Goal: Task Accomplishment & Management: Manage account settings

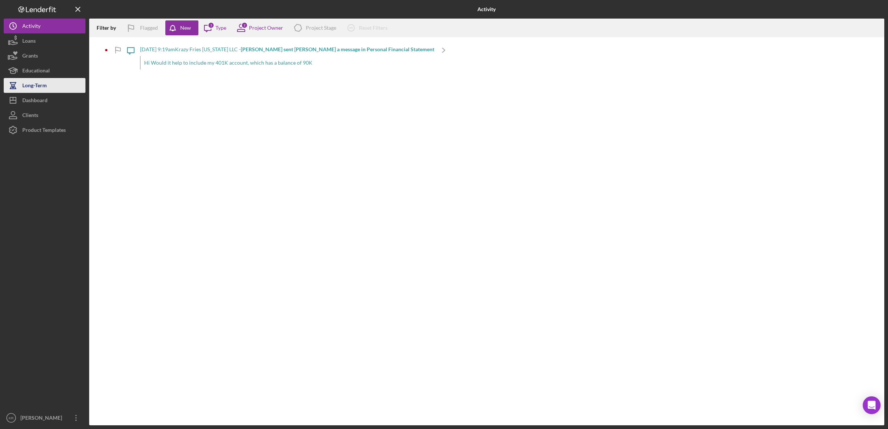
drag, startPoint x: 38, startPoint y: 101, endPoint x: 39, endPoint y: 92, distance: 9.3
click at [38, 101] on div "Dashboard" at bounding box center [34, 101] width 25 height 17
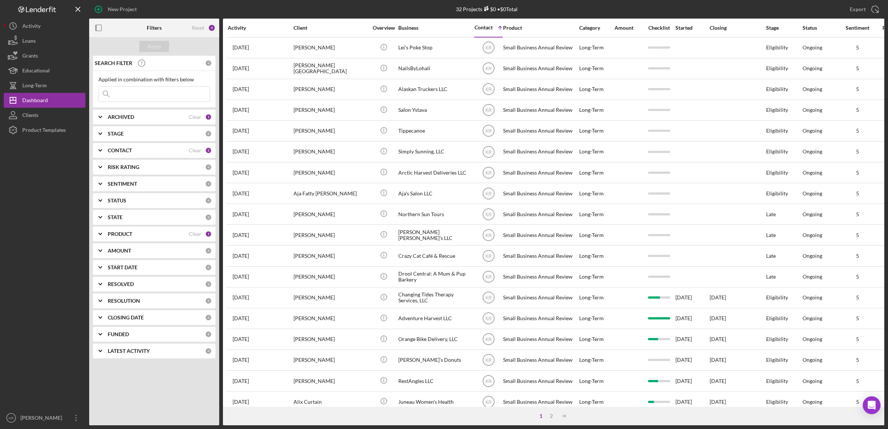
click at [152, 120] on div "ARCHIVED" at bounding box center [148, 117] width 81 height 6
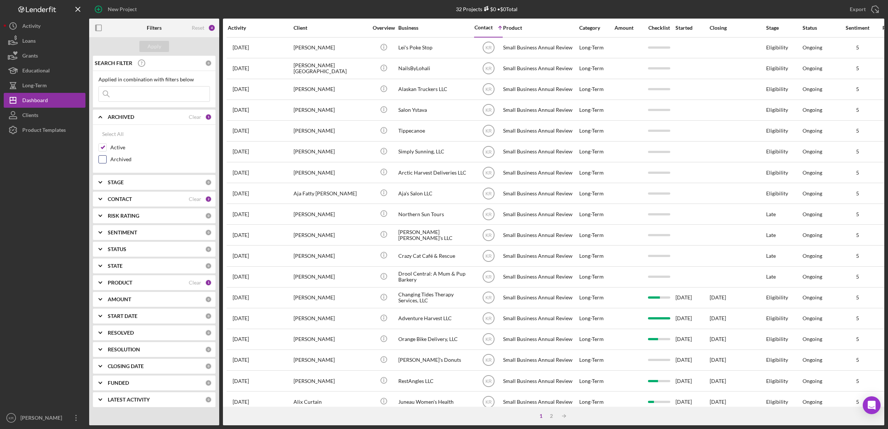
click at [126, 158] on label "Archived" at bounding box center [160, 159] width 100 height 7
click at [106, 158] on input "Archived" at bounding box center [102, 159] width 7 height 7
checkbox input "true"
click at [121, 147] on label "Active" at bounding box center [160, 147] width 100 height 7
click at [106, 147] on input "Active" at bounding box center [102, 147] width 7 height 7
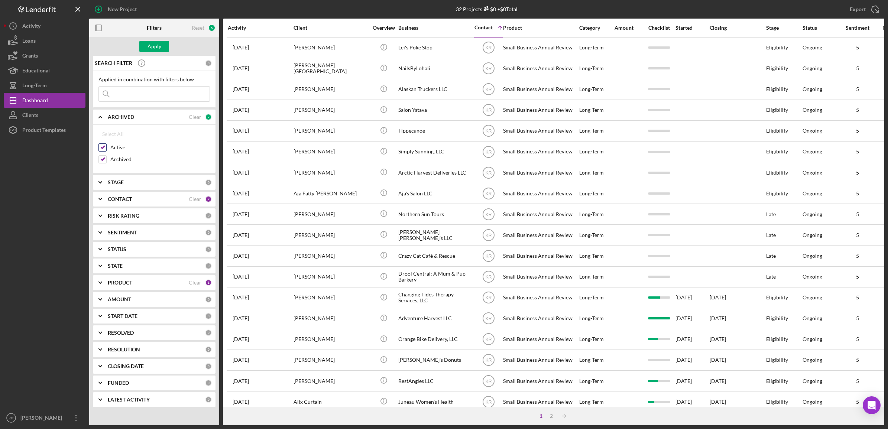
checkbox input "false"
click at [153, 48] on div "Apply" at bounding box center [154, 46] width 14 height 11
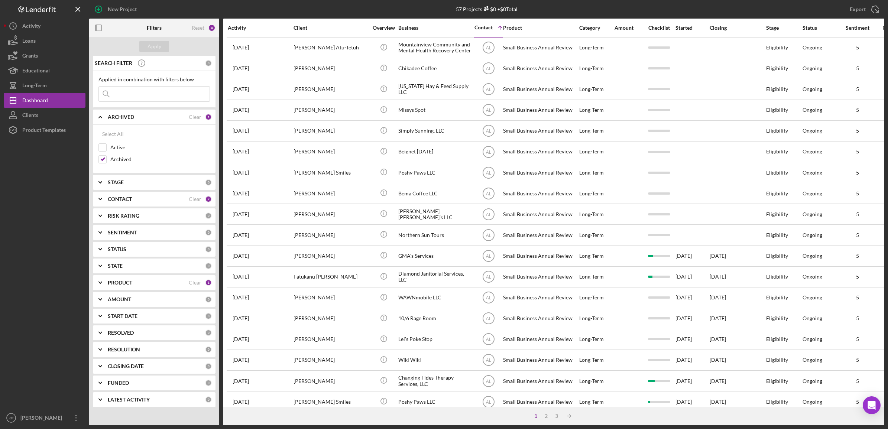
click at [135, 104] on div "Applied in combination with filters below Icon/Menu Close" at bounding box center [154, 89] width 123 height 37
click at [139, 93] on input at bounding box center [154, 94] width 111 height 15
type input "BUBBLY"
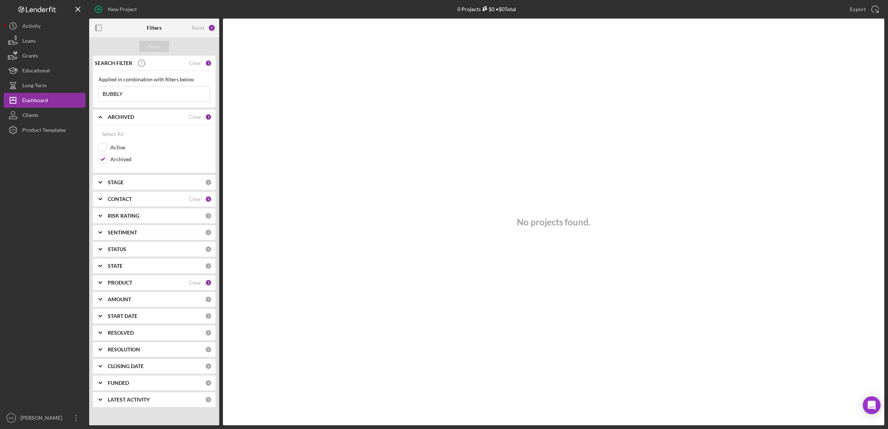
click at [142, 99] on input "BUBBLY" at bounding box center [154, 94] width 111 height 15
click at [156, 100] on input "BLINDS" at bounding box center [154, 94] width 111 height 15
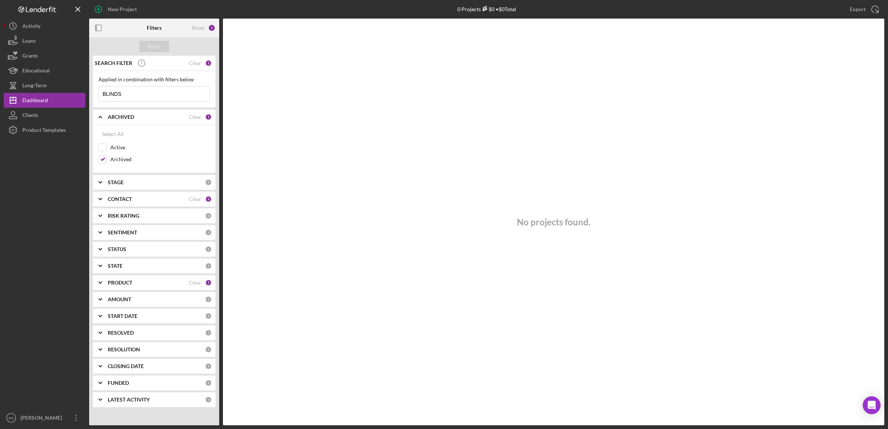
click at [156, 100] on input "BLINDS" at bounding box center [154, 94] width 111 height 15
type input "[PERSON_NAME]"
click at [149, 202] on div "CONTACT" at bounding box center [148, 199] width 81 height 6
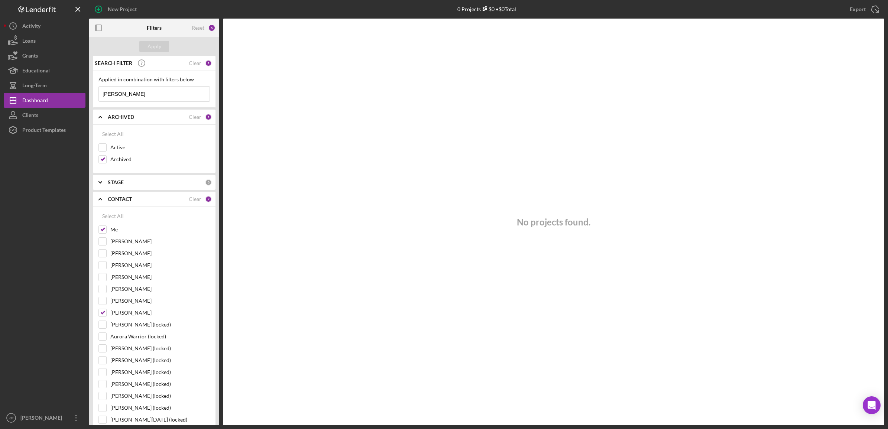
click at [159, 98] on input "[PERSON_NAME]" at bounding box center [154, 94] width 111 height 15
click at [150, 42] on div "Apply" at bounding box center [154, 46] width 14 height 11
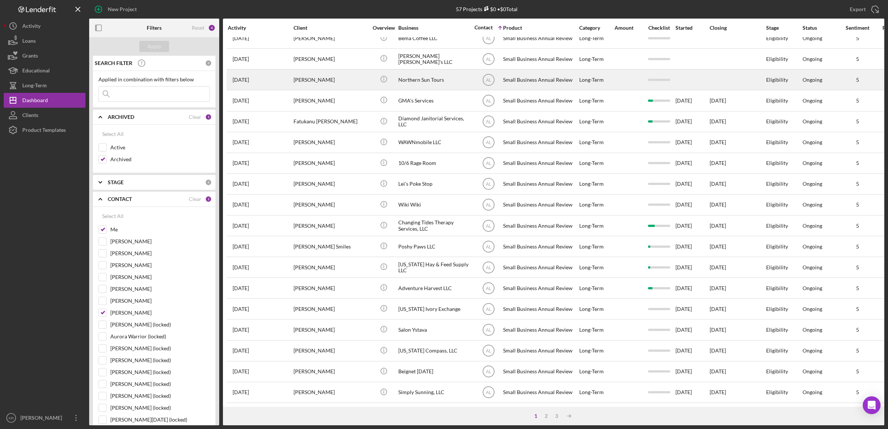
scroll to position [169, 0]
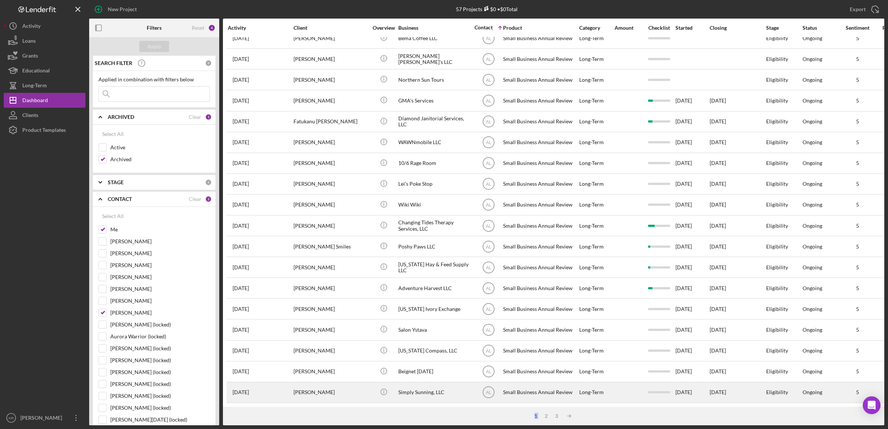
drag, startPoint x: 543, startPoint y: 416, endPoint x: 260, endPoint y: 386, distance: 284.2
click at [260, 316] on div "Activity Client Overview Business Contact Icon/Table Sort Arrow Product Categor…" at bounding box center [553, 222] width 661 height 407
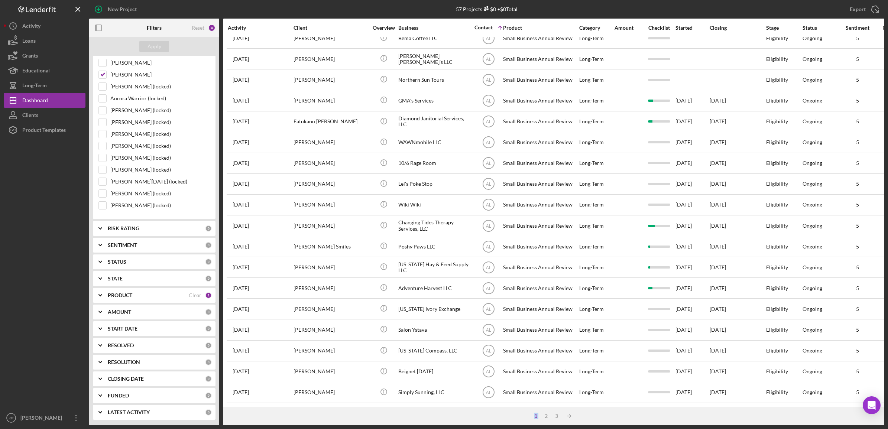
scroll to position [243, 0]
click at [137, 288] on div "PRODUCT Clear 1" at bounding box center [160, 295] width 104 height 15
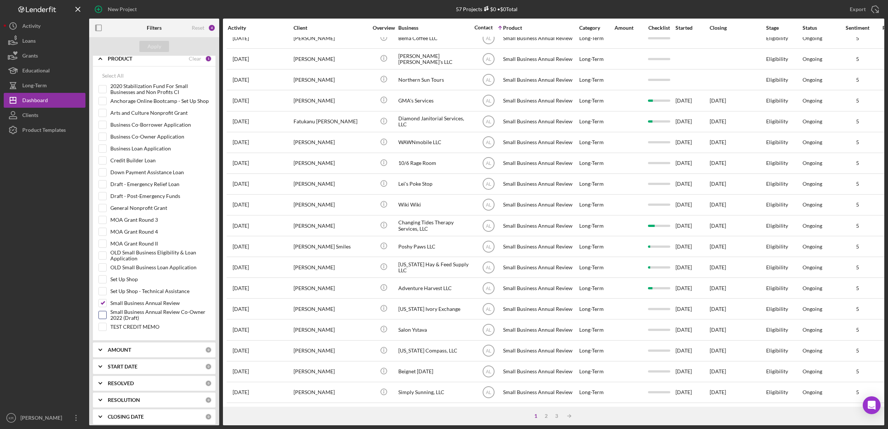
scroll to position [521, 0]
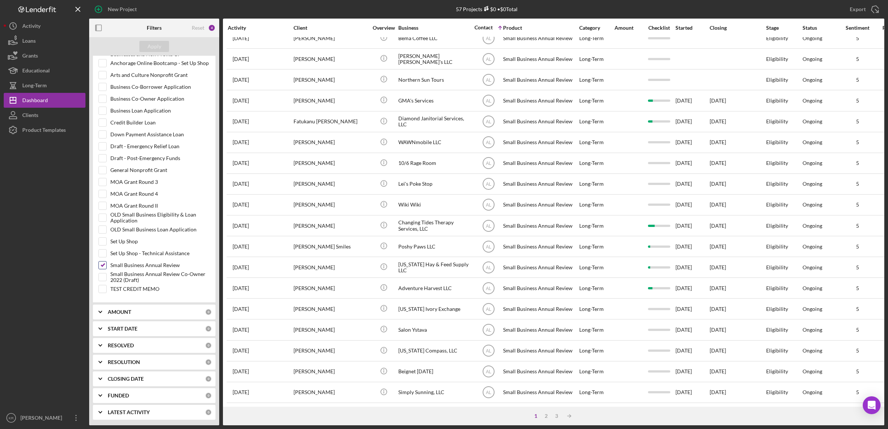
click at [142, 262] on label "Small Business Annual Review" at bounding box center [160, 264] width 100 height 7
click at [106, 262] on input "Small Business Annual Review" at bounding box center [102, 264] width 7 height 7
checkbox input "false"
click at [142, 107] on label "Business Loan Application" at bounding box center [160, 110] width 100 height 7
click at [106, 107] on input "Business Loan Application" at bounding box center [102, 110] width 7 height 7
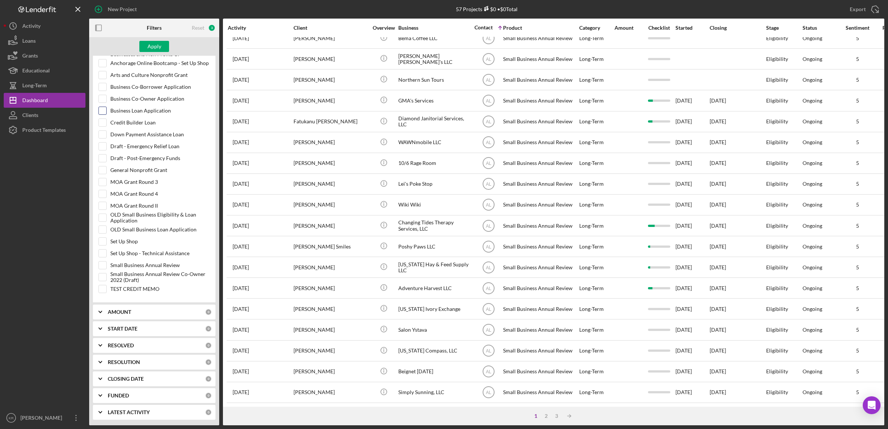
checkbox input "true"
click at [154, 42] on div "Apply" at bounding box center [154, 46] width 14 height 11
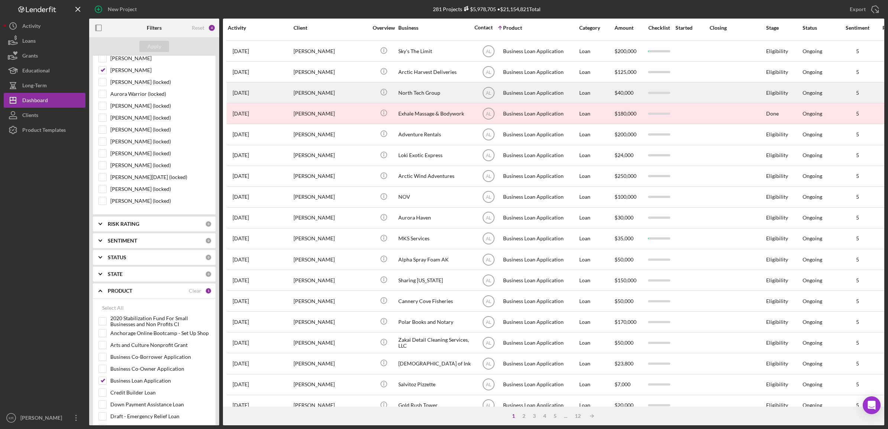
scroll to position [0, 0]
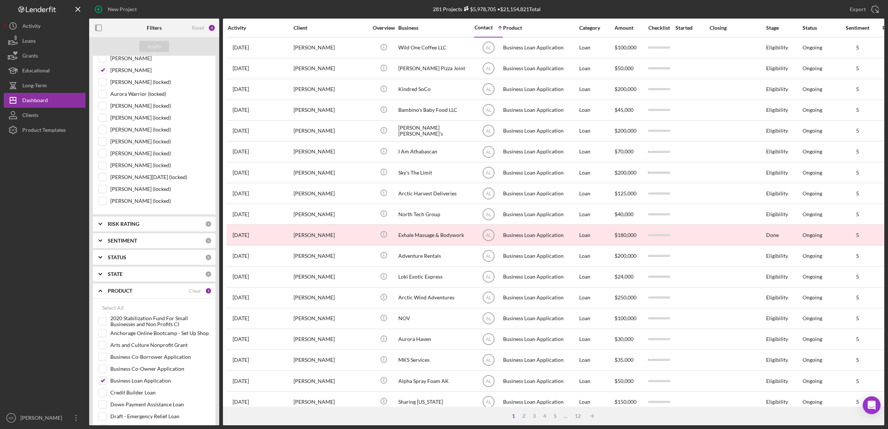
click at [242, 28] on div "Activity" at bounding box center [260, 28] width 65 height 6
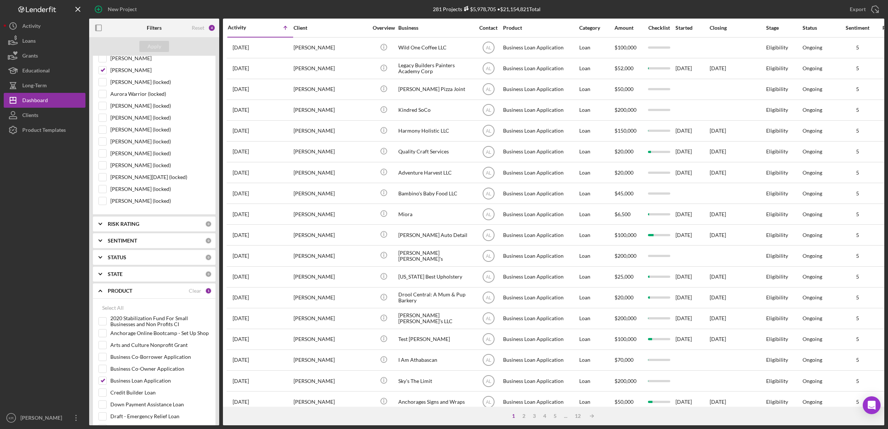
click at [242, 29] on div "Activity" at bounding box center [244, 28] width 33 height 6
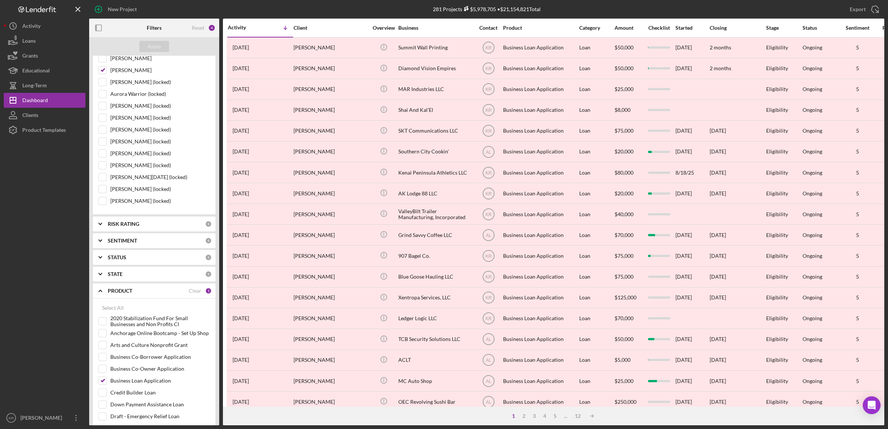
drag, startPoint x: 313, startPoint y: 228, endPoint x: 220, endPoint y: 230, distance: 92.9
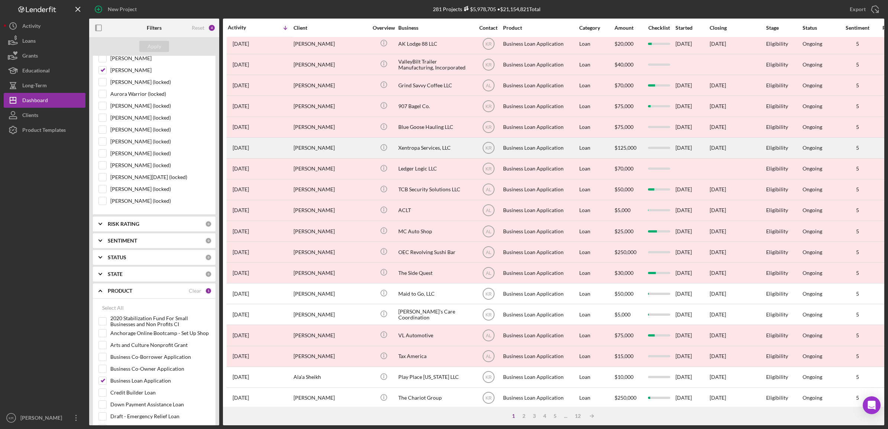
scroll to position [169, 0]
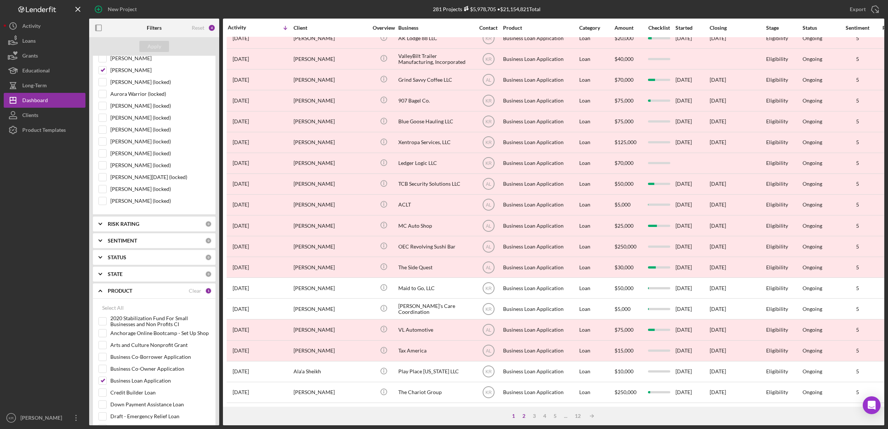
click at [477, 316] on div "2" at bounding box center [523, 416] width 10 height 6
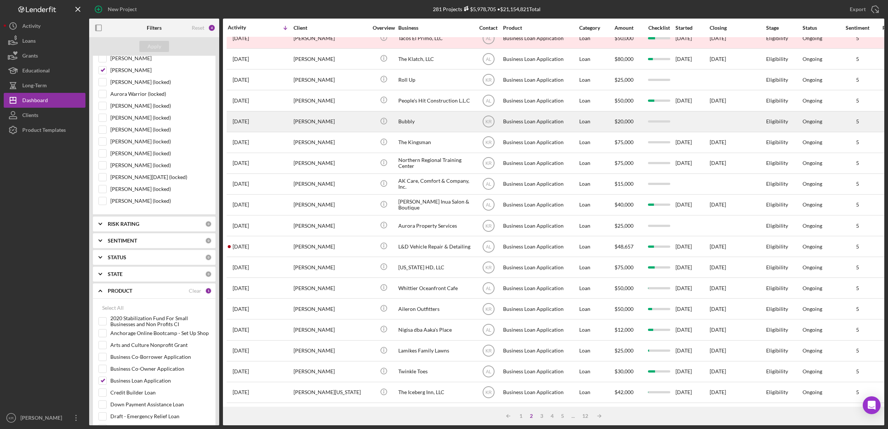
click at [336, 114] on div "[PERSON_NAME]" at bounding box center [330, 122] width 74 height 20
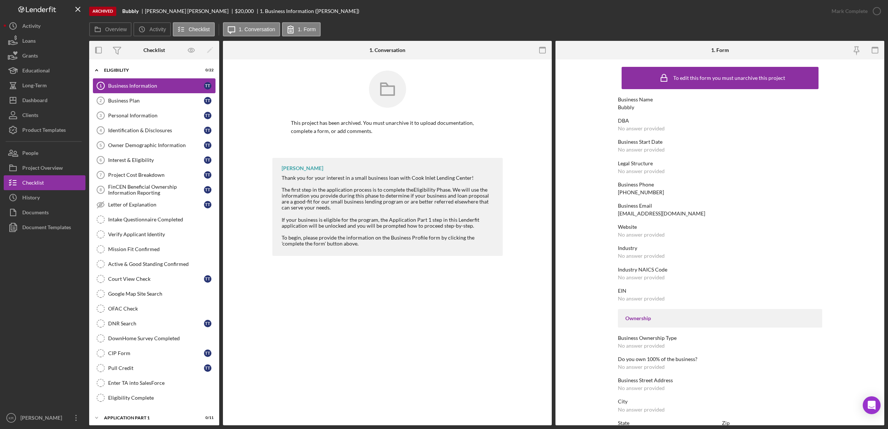
click at [138, 86] on div "Business Information" at bounding box center [156, 86] width 96 height 6
click at [36, 167] on div "Project Overview" at bounding box center [42, 168] width 40 height 17
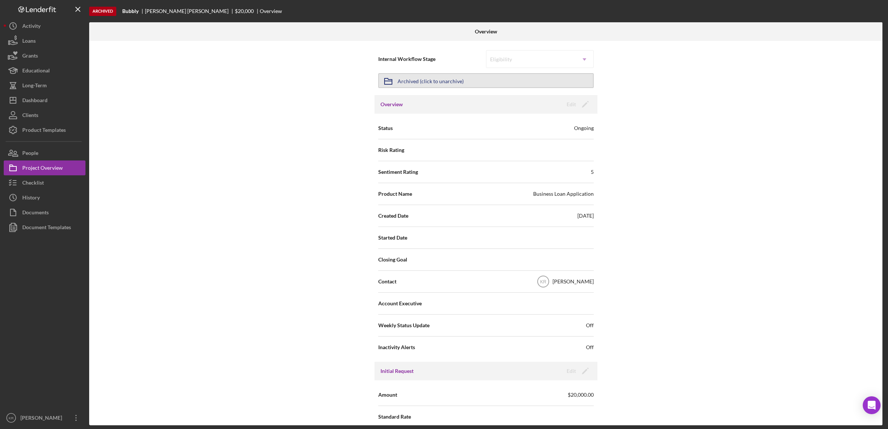
click at [435, 79] on div "Archived (click to unarchive)" at bounding box center [430, 80] width 66 height 13
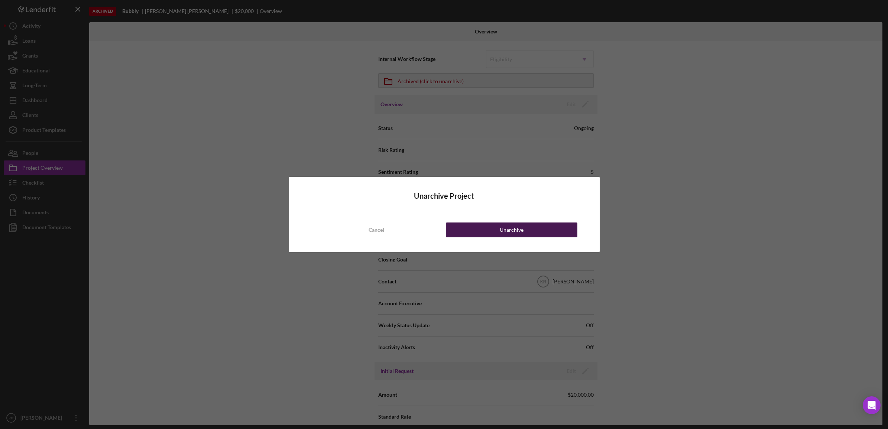
click at [477, 227] on button "Unarchive" at bounding box center [511, 229] width 131 height 15
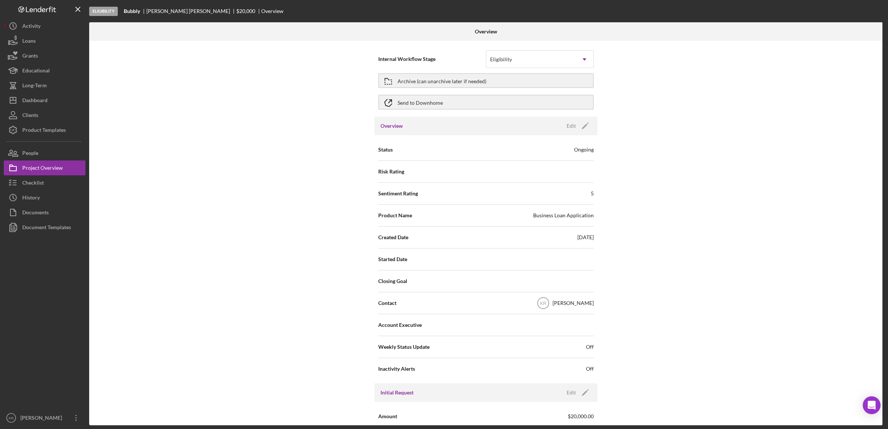
click at [39, 143] on div "Icon/History Activity Loans Grants Educational Long-Term Icon/Dashboard Dashboa…" at bounding box center [45, 222] width 82 height 407
drag, startPoint x: 39, startPoint y: 143, endPoint x: 39, endPoint y: 153, distance: 9.7
click at [39, 153] on button "People" at bounding box center [45, 153] width 82 height 15
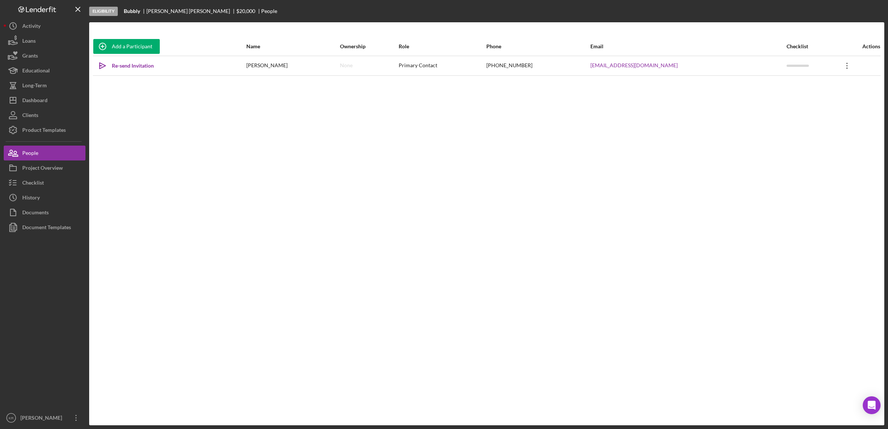
click at [477, 68] on icon "Icon/Overflow" at bounding box center [846, 65] width 19 height 19
click at [477, 84] on div "Icon/Edit Edit" at bounding box center [806, 84] width 82 height 15
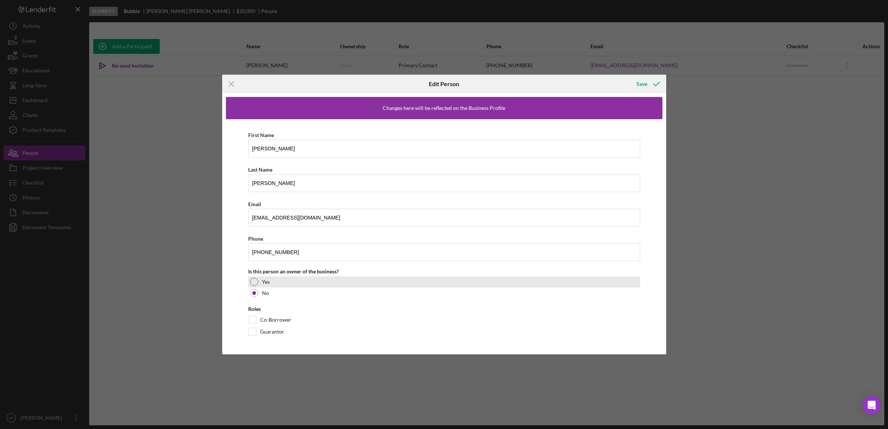
click at [251, 281] on div at bounding box center [254, 282] width 8 height 8
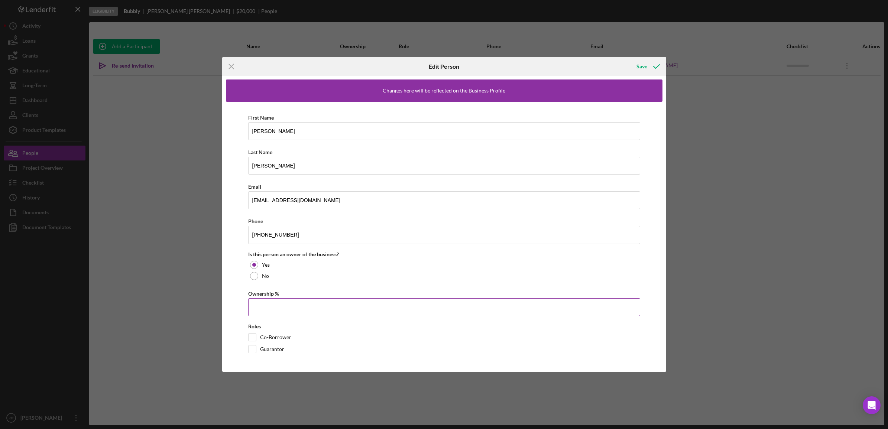
click at [308, 309] on input "Ownership %" at bounding box center [444, 307] width 392 height 18
click at [356, 265] on div "Yes" at bounding box center [444, 264] width 392 height 11
click at [477, 71] on icon "button" at bounding box center [656, 66] width 19 height 19
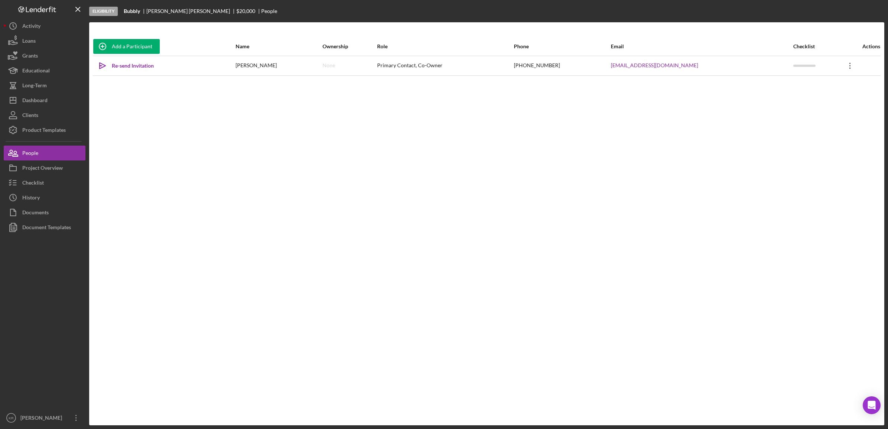
click at [477, 66] on icon "Icon/Overflow" at bounding box center [849, 65] width 19 height 19
click at [477, 103] on button "Icon/Link Get Invitation Link" at bounding box center [806, 99] width 82 height 15
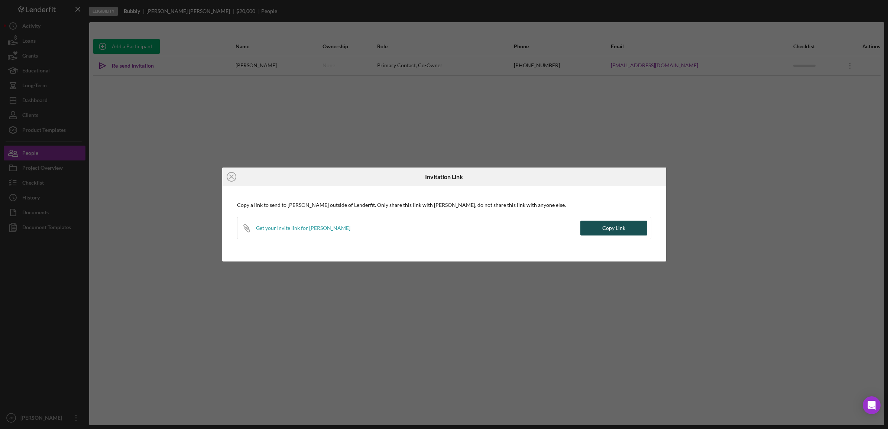
click at [477, 221] on div "Copy Link" at bounding box center [613, 228] width 23 height 15
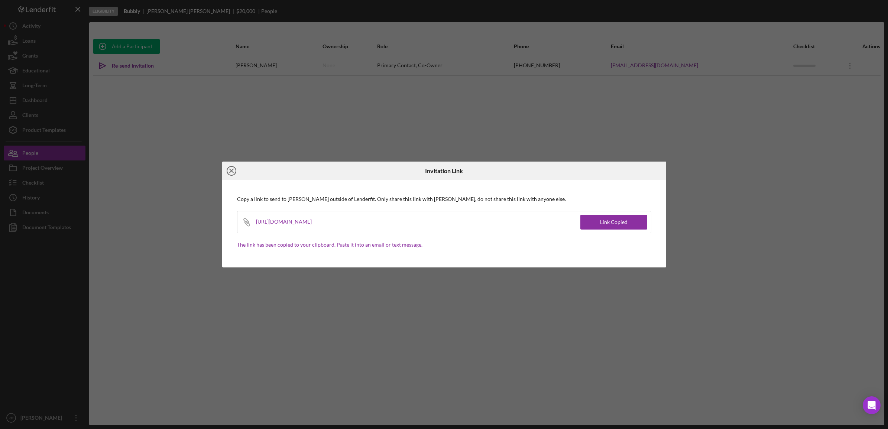
click at [238, 173] on icon "Icon/Close" at bounding box center [231, 171] width 19 height 19
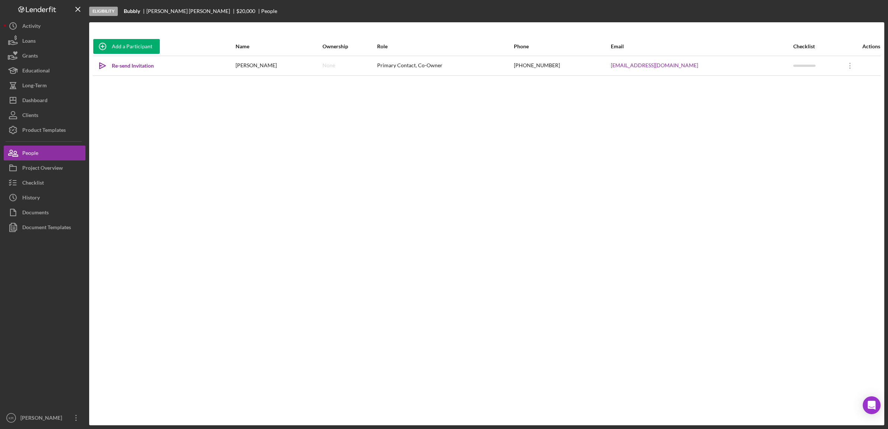
click at [477, 188] on div "Add a Participant Name Ownership Role Phone Email Checklist Actions Icon/icon-i…" at bounding box center [486, 223] width 795 height 373
click at [43, 97] on div "Dashboard" at bounding box center [34, 101] width 25 height 17
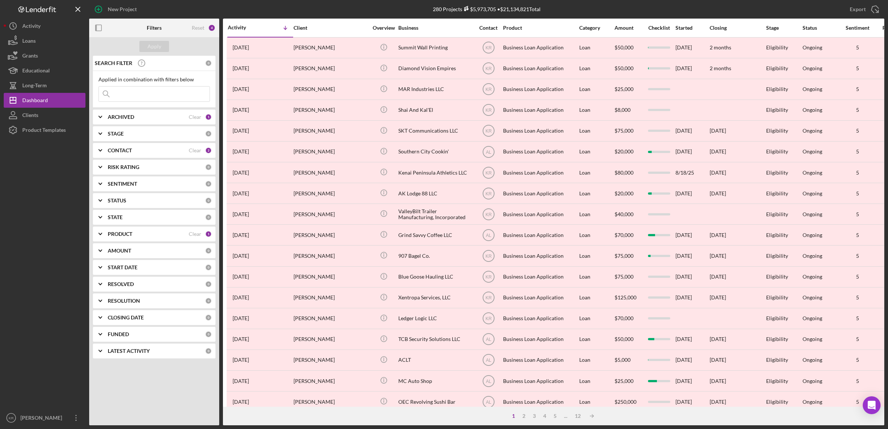
click at [149, 110] on div "ARCHIVED Clear 1" at bounding box center [160, 117] width 104 height 15
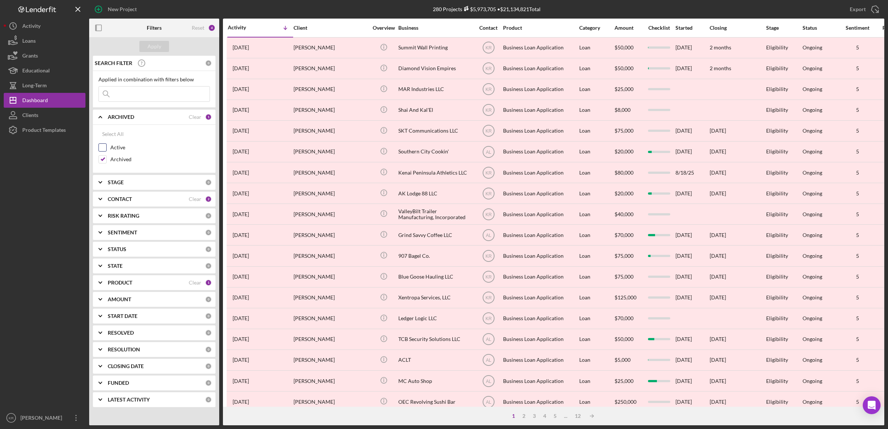
click at [123, 150] on label "Active" at bounding box center [160, 147] width 100 height 7
click at [106, 150] on input "Active" at bounding box center [102, 147] width 7 height 7
checkbox input "true"
click at [119, 163] on label "Archived" at bounding box center [160, 159] width 100 height 7
click at [106, 163] on input "Archived" at bounding box center [102, 159] width 7 height 7
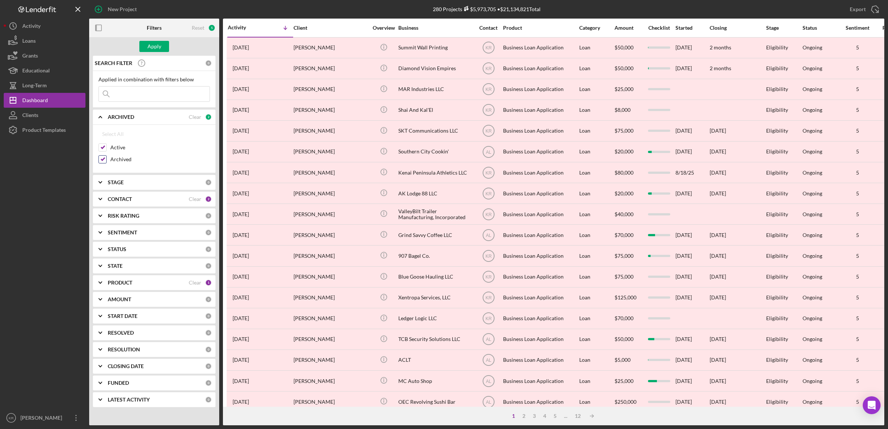
checkbox input "false"
click at [147, 47] on div "Apply" at bounding box center [154, 46] width 14 height 11
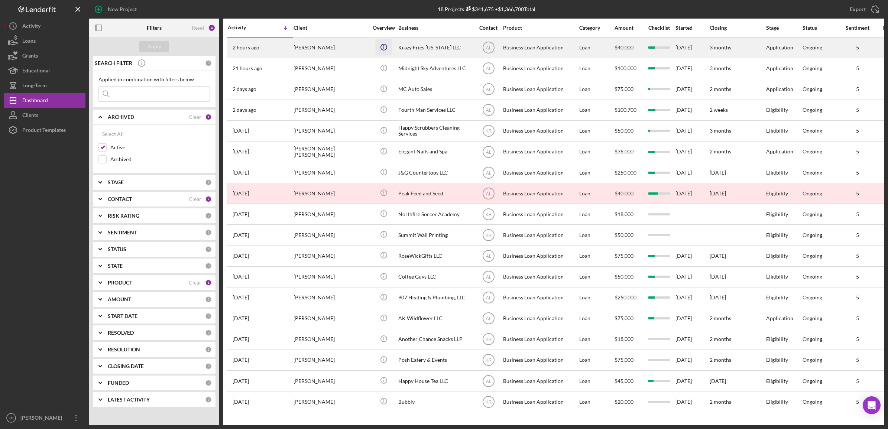
click at [385, 52] on icon "Icon/Info" at bounding box center [383, 47] width 17 height 17
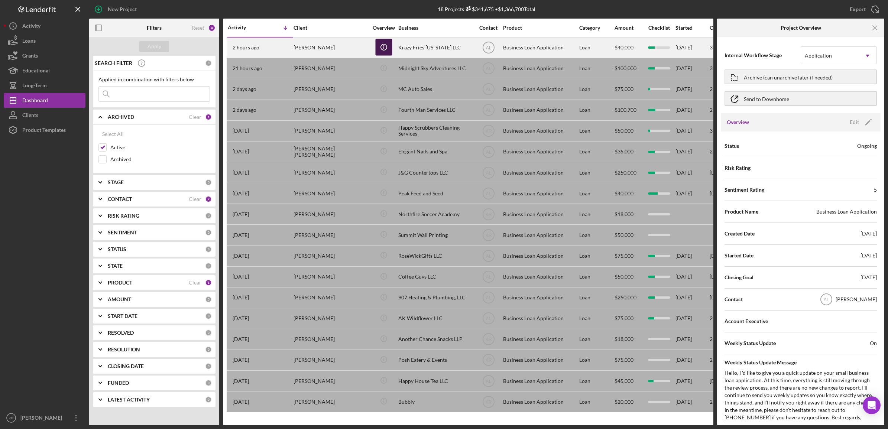
click at [385, 52] on icon "Icon/Info" at bounding box center [383, 47] width 17 height 17
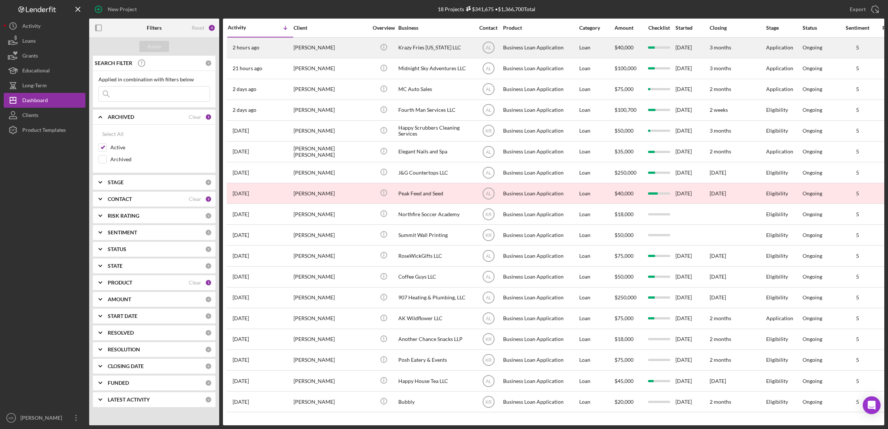
click at [295, 54] on div "[PERSON_NAME]" at bounding box center [330, 48] width 74 height 20
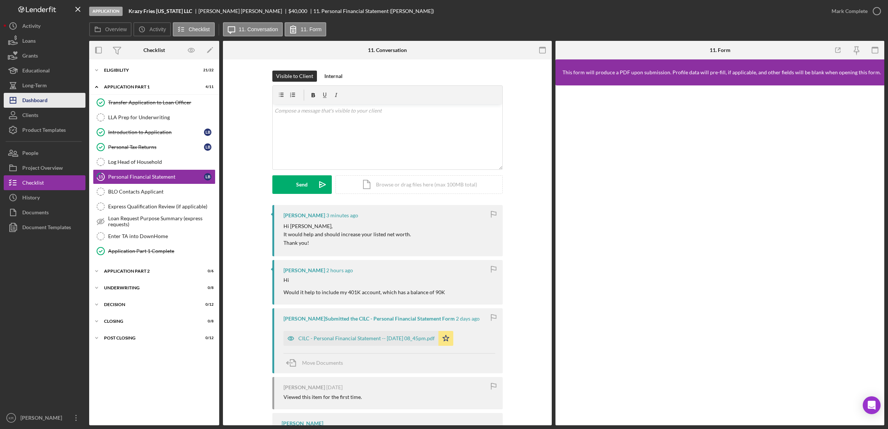
click at [64, 101] on button "Icon/Dashboard Dashboard" at bounding box center [45, 100] width 82 height 15
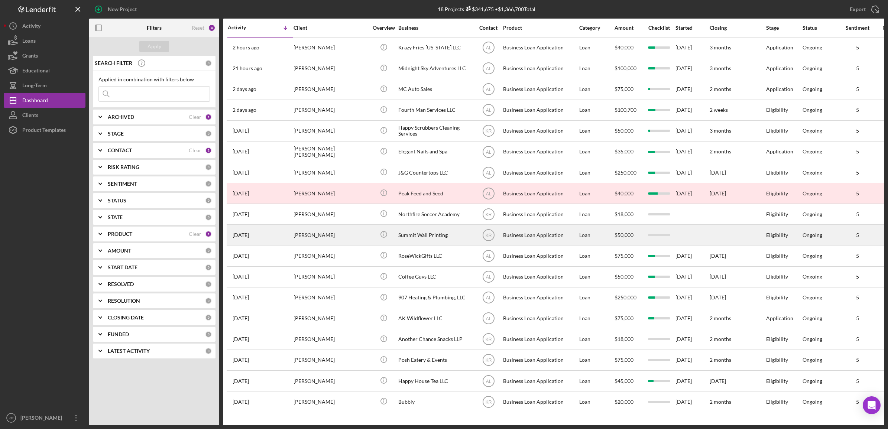
scroll to position [3, 0]
